Goal: Information Seeking & Learning: Learn about a topic

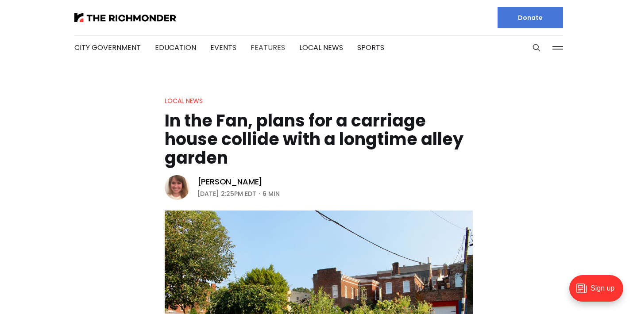
click at [254, 48] on link "Features" at bounding box center [267, 47] width 35 height 10
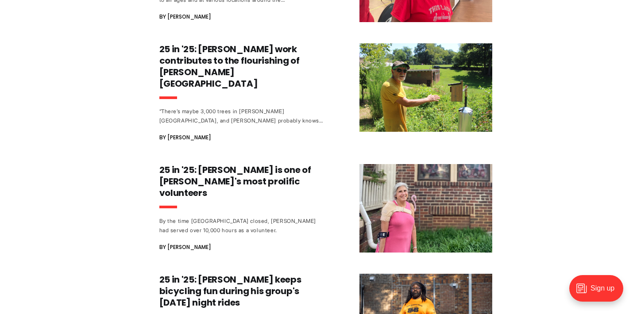
scroll to position [576, 0]
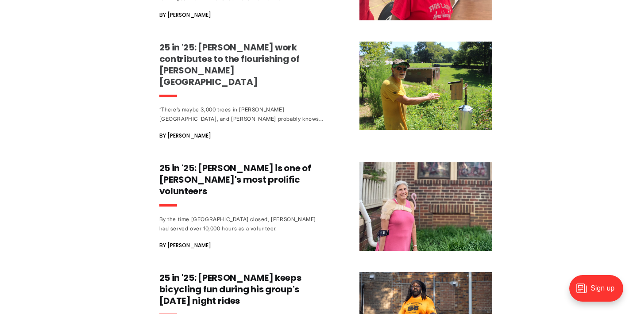
click at [228, 46] on h3 "25 in '25: Karl Huber's work contributes to the flourishing of Byrd Park" at bounding box center [241, 65] width 165 height 46
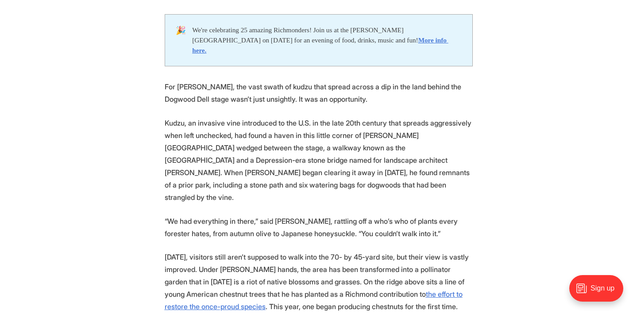
scroll to position [464, 0]
